Goal: Complete application form: Complete application form

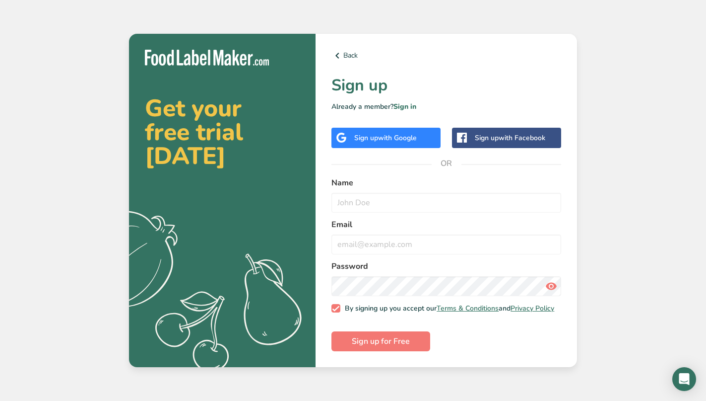
click at [395, 133] on span "with Google" at bounding box center [397, 137] width 39 height 9
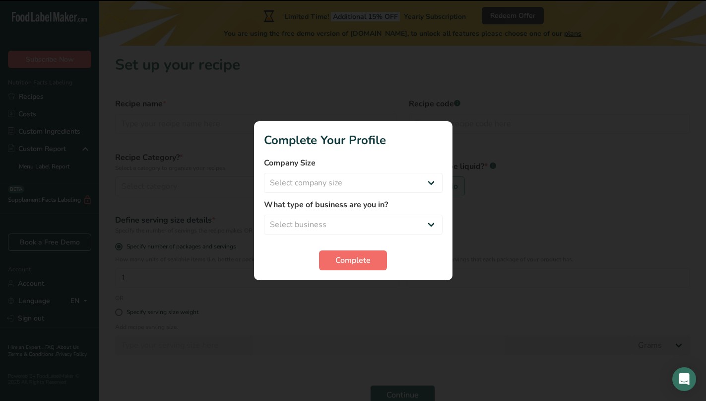
click at [362, 259] on span "Complete" at bounding box center [353, 260] width 35 height 12
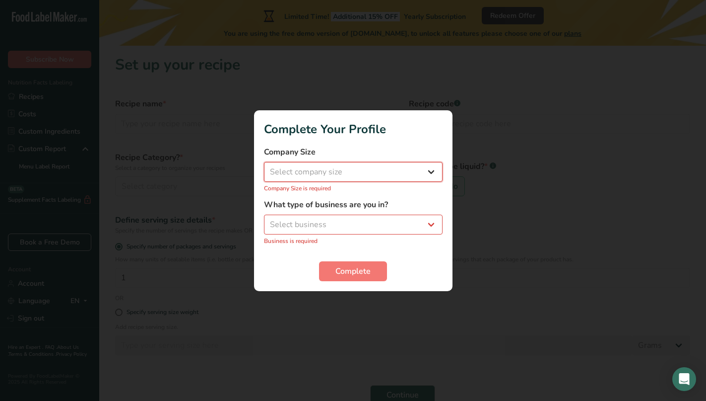
select select "1"
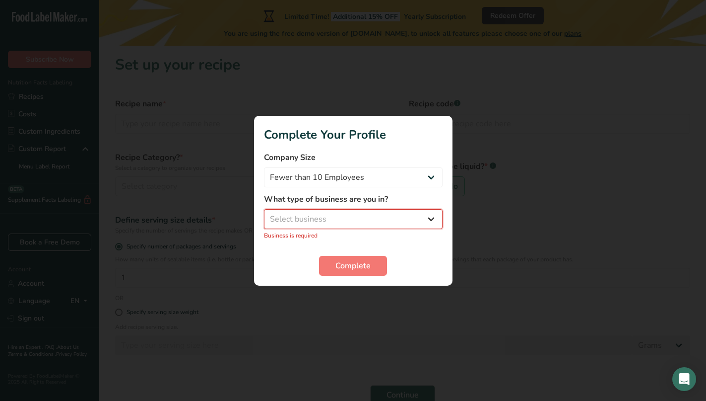
select select "1"
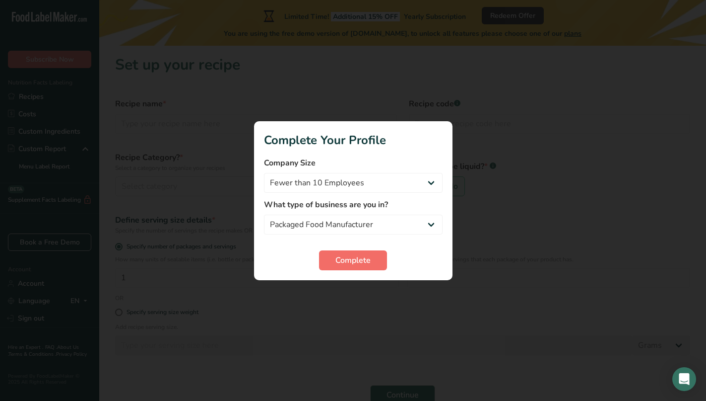
click at [350, 260] on span "Complete" at bounding box center [353, 260] width 35 height 12
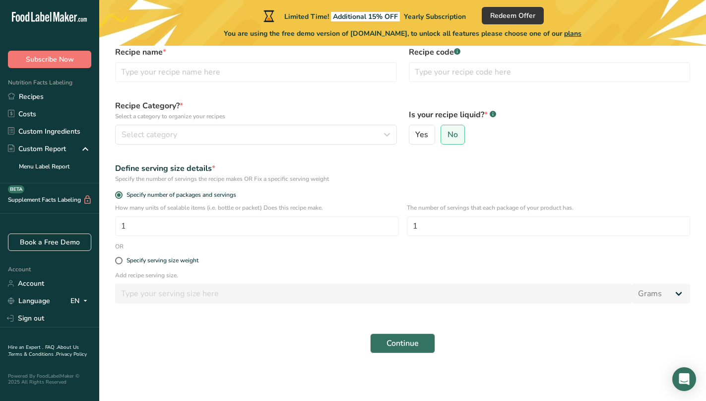
scroll to position [52, 0]
